Goal: Task Accomplishment & Management: Complete application form

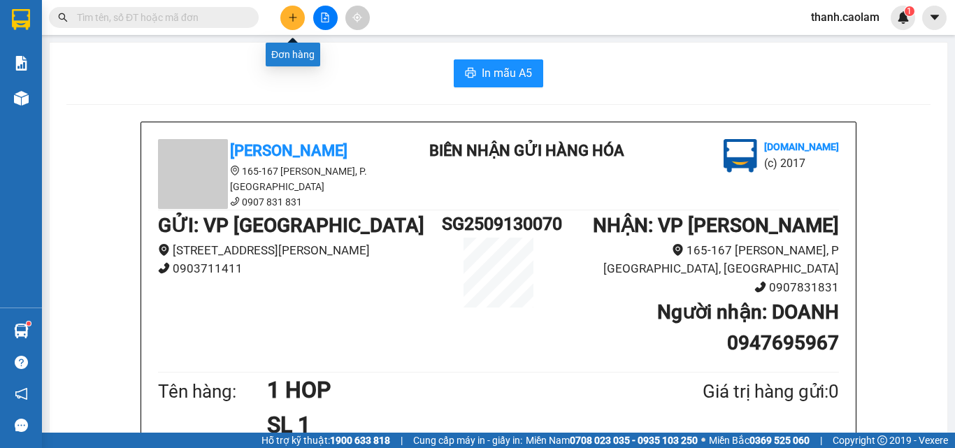
click at [289, 15] on icon "plus" at bounding box center [293, 18] width 10 height 10
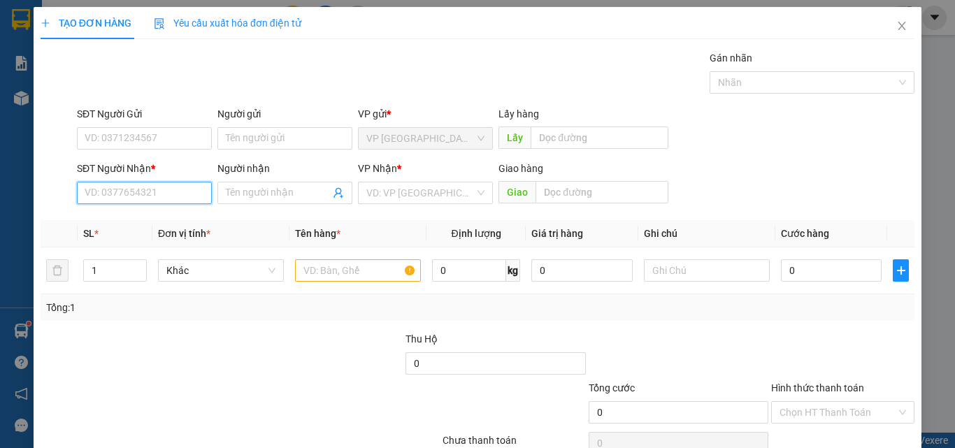
click at [138, 194] on input "SĐT Người Nhận *" at bounding box center [144, 193] width 135 height 22
type input "0"
type input "0918321934"
click at [162, 221] on div "0918321934 - THUY" at bounding box center [143, 220] width 117 height 15
type input "THUY"
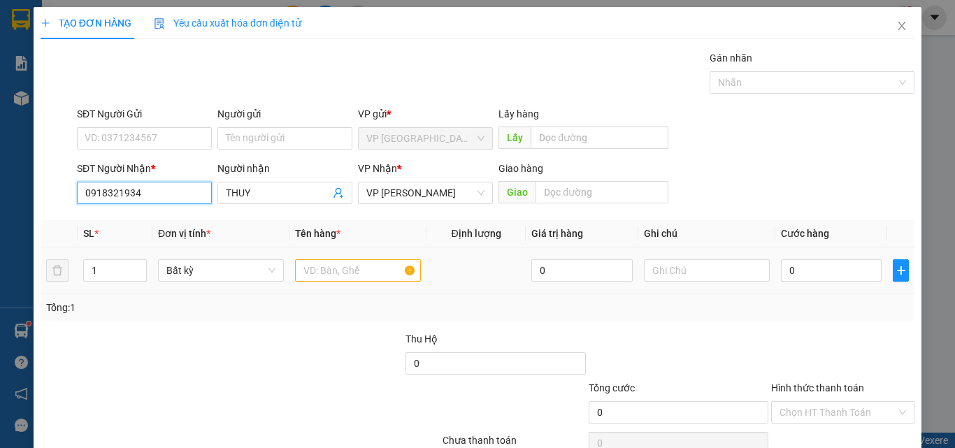
type input "0918321934"
click at [359, 270] on input "text" at bounding box center [358, 270] width 126 height 22
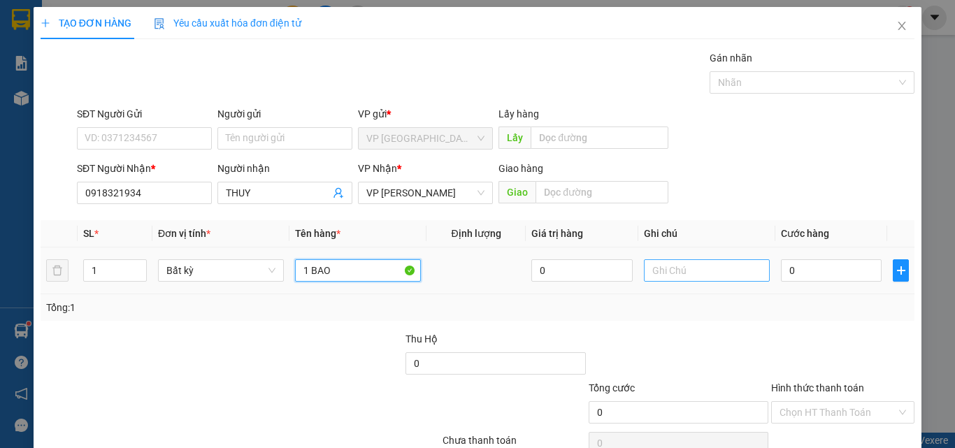
scroll to position [69, 0]
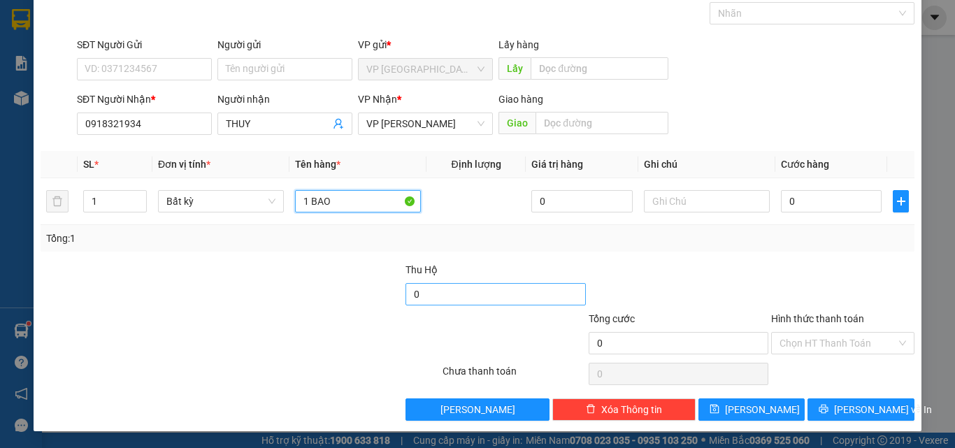
type input "1 BAO"
click at [459, 294] on input "0" at bounding box center [496, 294] width 180 height 22
type input "3.760.000"
click at [811, 201] on input "0" at bounding box center [831, 201] width 101 height 22
type input "7"
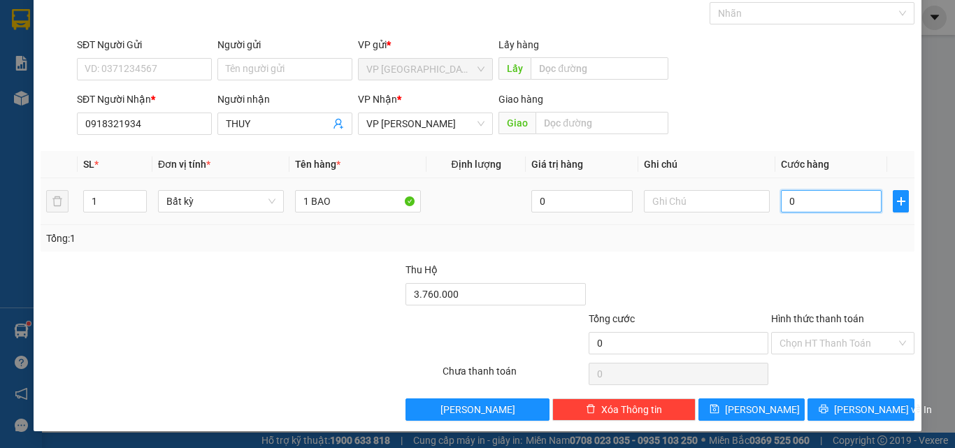
type input "7"
type input "70"
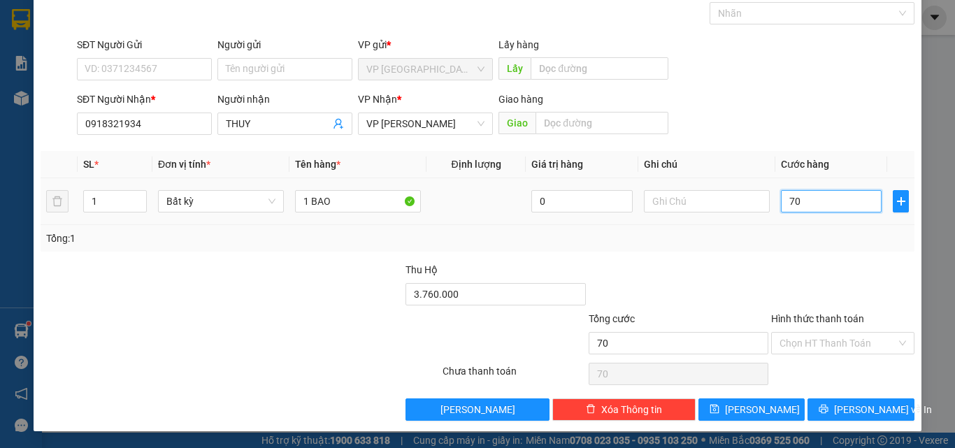
type input "700"
type input "7.000"
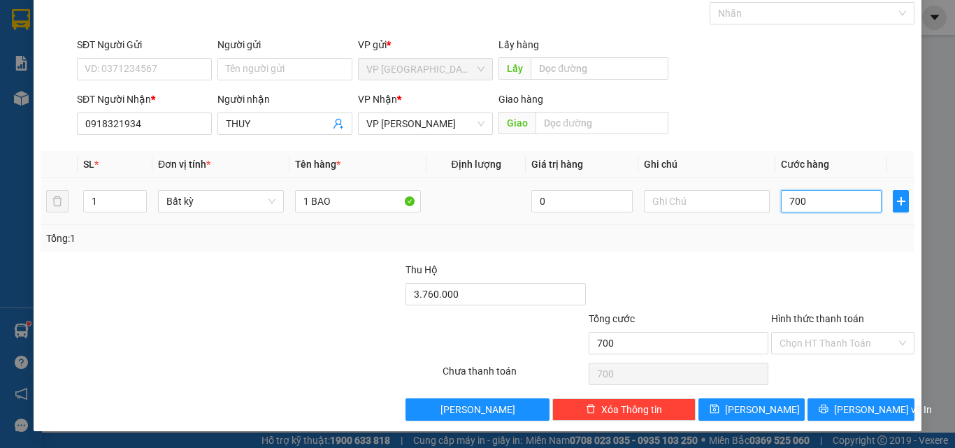
type input "7.000"
type input "70.000"
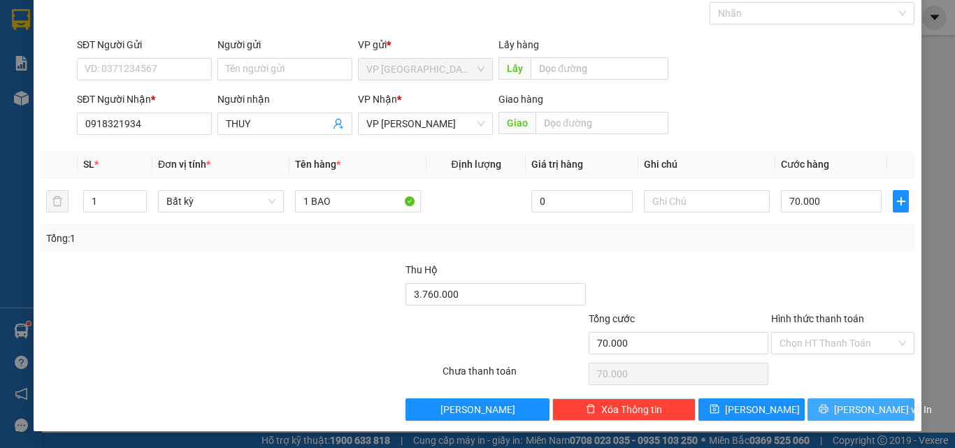
click at [858, 403] on span "[PERSON_NAME] và In" at bounding box center [883, 409] width 98 height 15
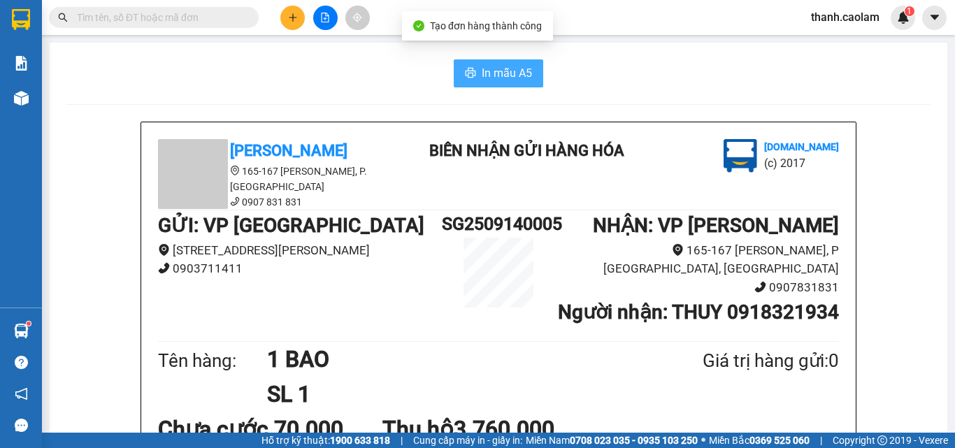
click at [483, 73] on span "In mẫu A5" at bounding box center [507, 72] width 50 height 17
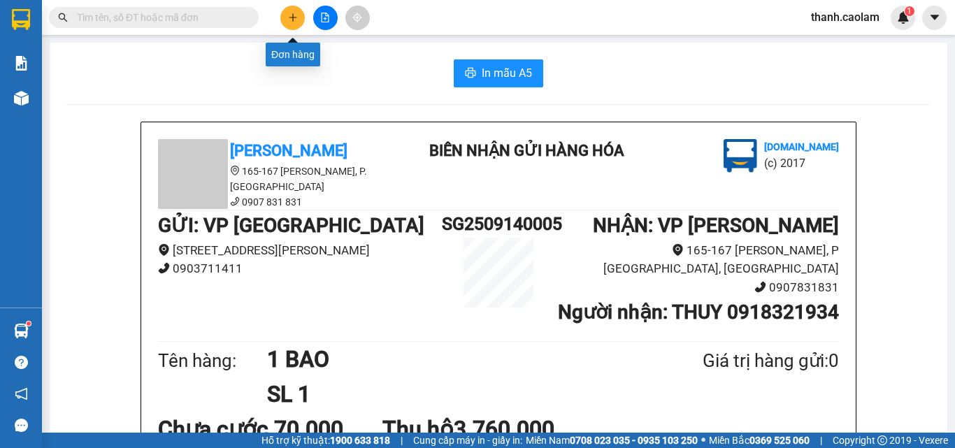
click at [297, 12] on button at bounding box center [292, 18] width 24 height 24
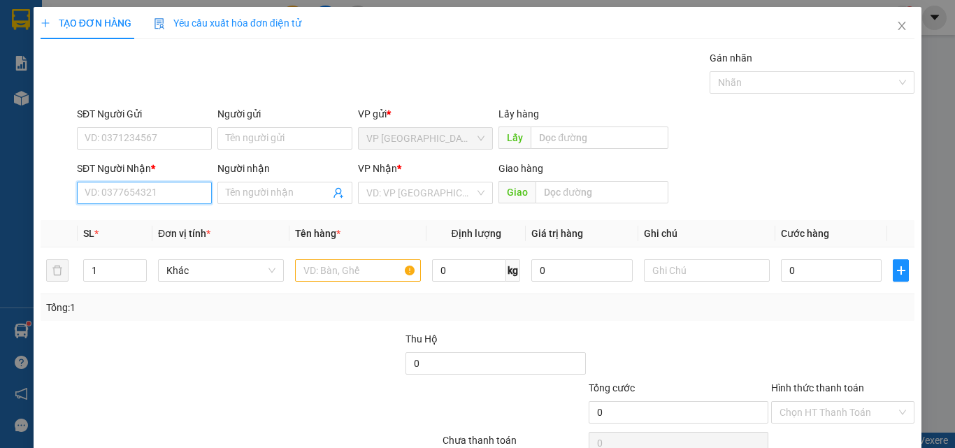
click at [191, 190] on input "SĐT Người Nhận *" at bounding box center [144, 193] width 135 height 22
click at [133, 218] on div "0942080804 - HUYEN" at bounding box center [143, 220] width 117 height 15
type input "0942080804"
type input "HUYEN"
type input "282 [PERSON_NAME]"
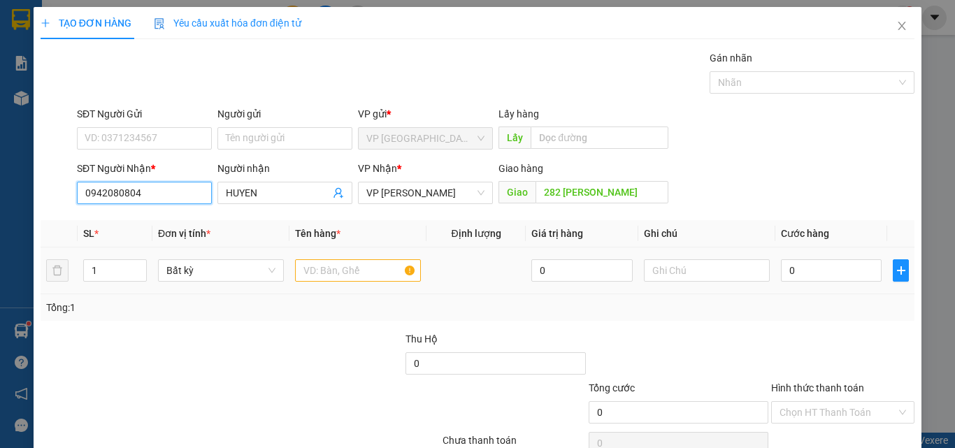
type input "0942080804"
click at [335, 266] on input "text" at bounding box center [358, 270] width 126 height 22
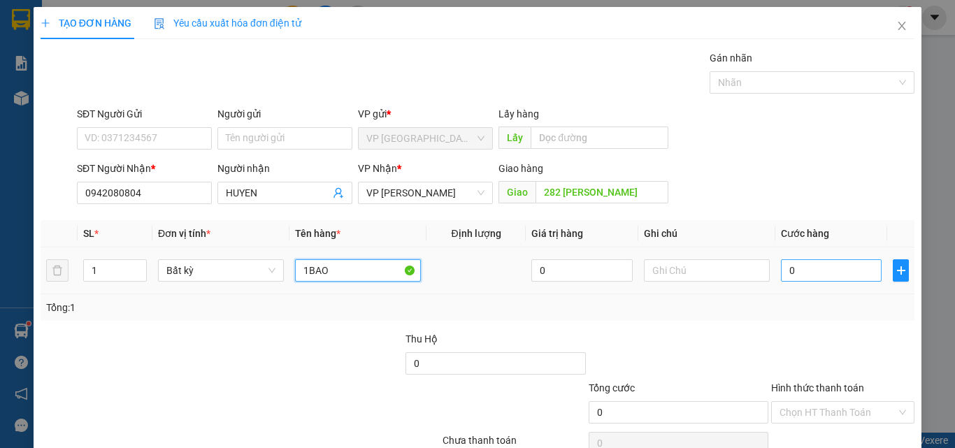
type input "1BAO"
click at [811, 266] on input "0" at bounding box center [831, 270] width 101 height 22
type input "3"
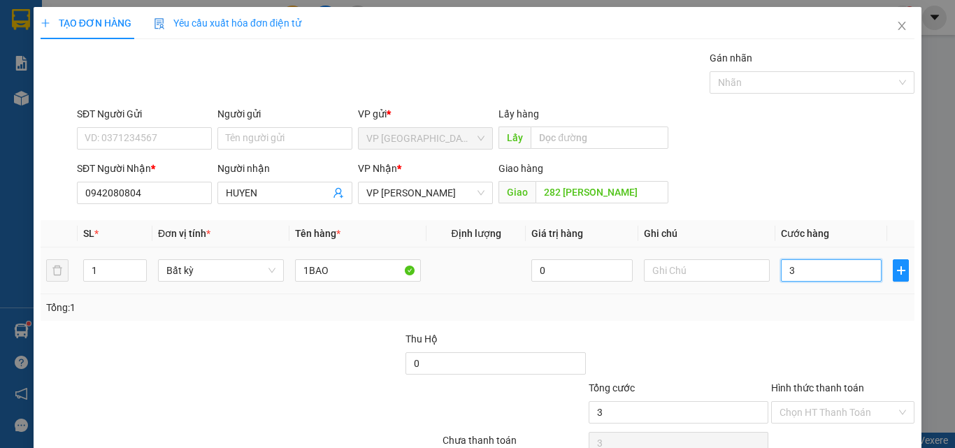
type input "30"
type input "300"
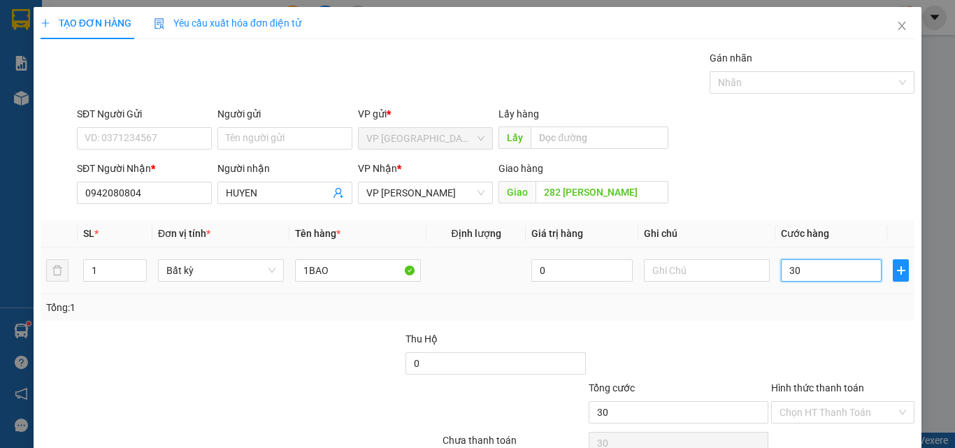
type input "300"
type input "3.000"
type input "30.000"
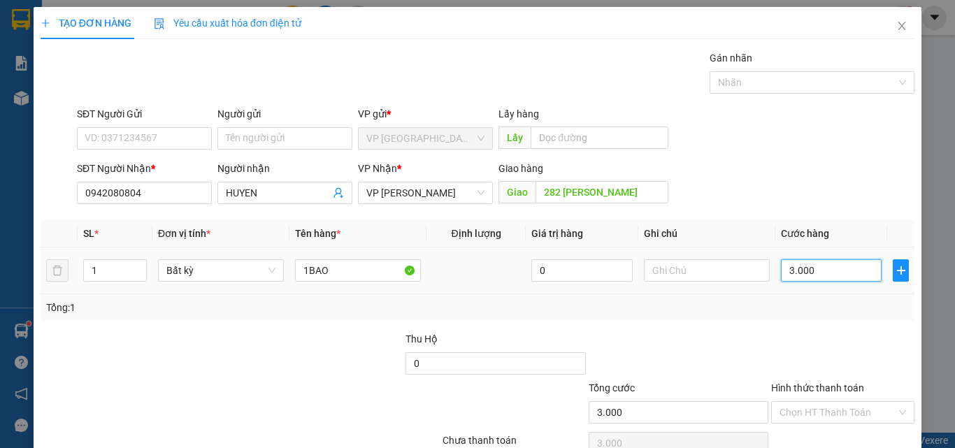
type input "30.000"
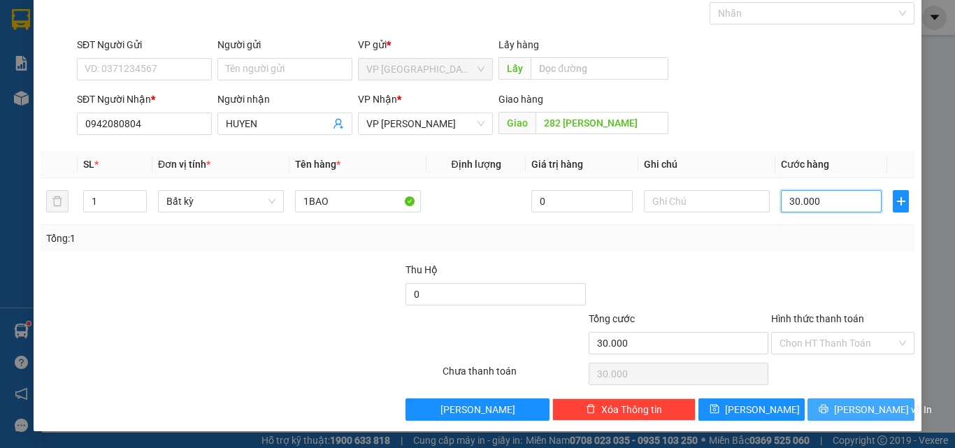
type input "30.000"
click at [855, 413] on span "[PERSON_NAME] và In" at bounding box center [883, 409] width 98 height 15
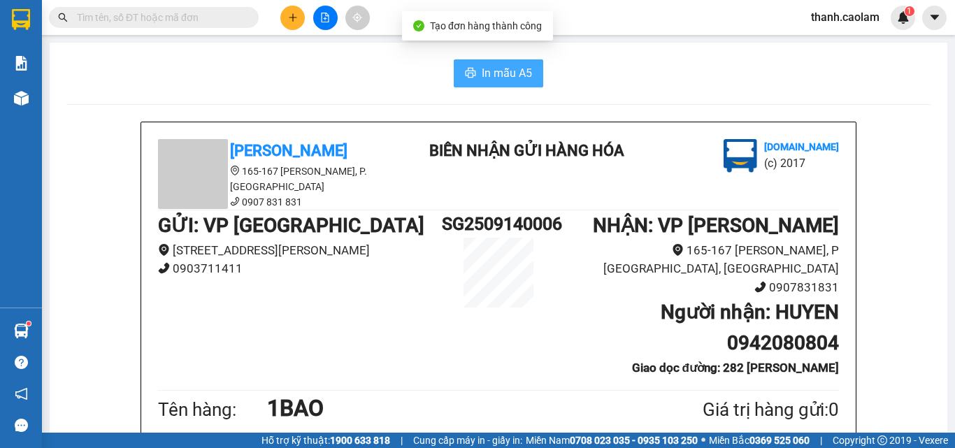
click at [493, 71] on span "In mẫu A5" at bounding box center [507, 72] width 50 height 17
